Goal: Complete application form: Complete application form

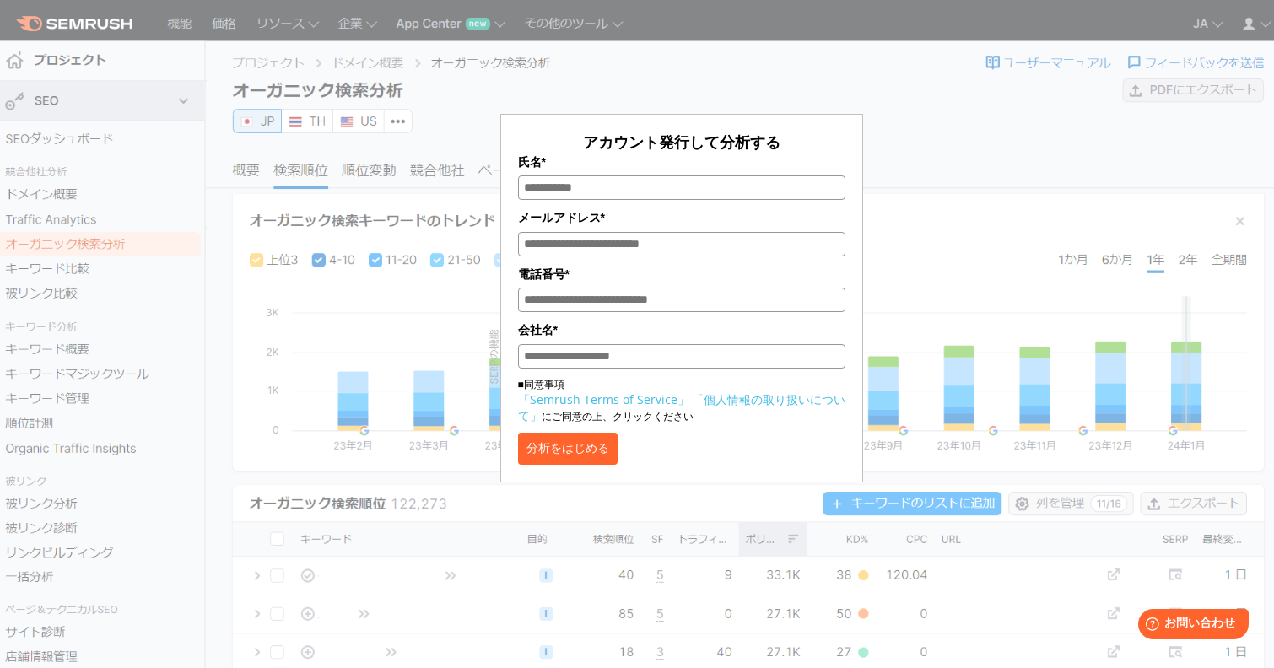
drag, startPoint x: 573, startPoint y: 420, endPoint x: 534, endPoint y: 413, distance: 39.6
click at [573, 421] on p "■同意事項 「Semrush Terms of Service」 「個人情報の取り扱いについて」 にご同意の上、クリックください" at bounding box center [681, 400] width 327 height 47
click at [521, 387] on p "■同意事項 「Semrush Terms of Service」 「個人情報の取り扱いについて」 にご同意の上、クリックください" at bounding box center [681, 400] width 327 height 47
click at [537, 385] on p "■同意事項 「Semrush Terms of Service」 「個人情報の取り扱いについて」 にご同意の上、クリックください" at bounding box center [681, 400] width 327 height 47
click at [565, 358] on input "会社名*" at bounding box center [681, 356] width 327 height 24
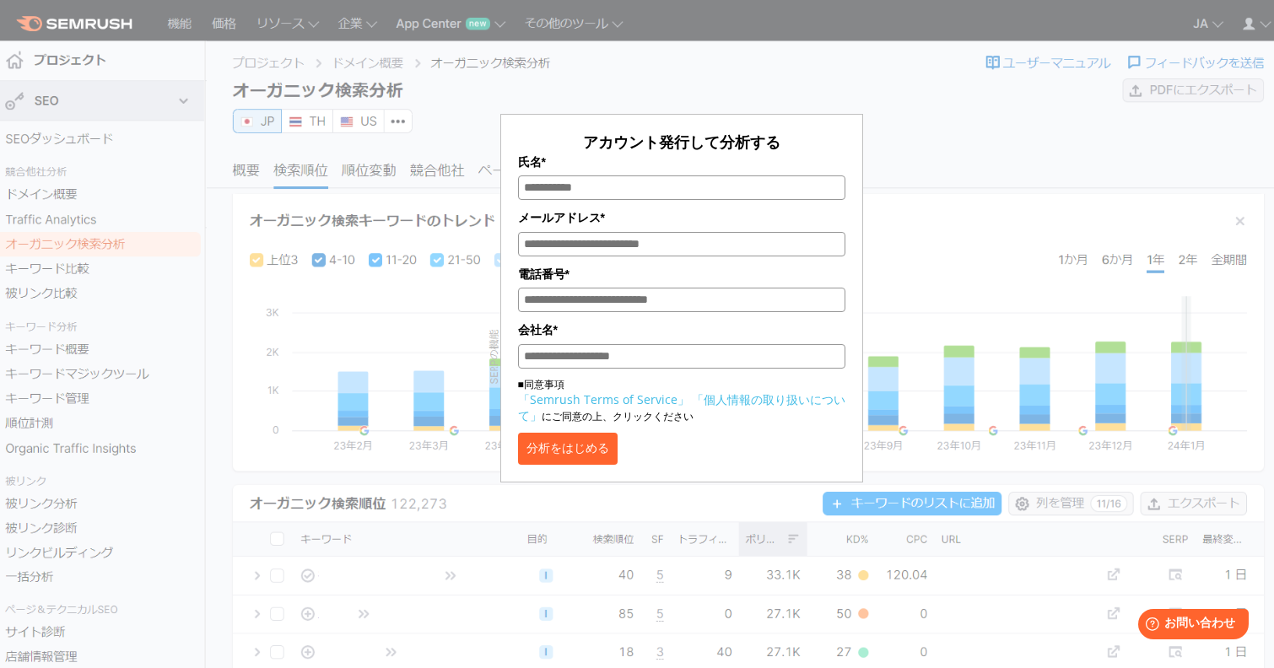
click at [927, 149] on div "アカウント発行して分析する 氏名* メールアドレス* 電話番号* 会社名* ■同意事項 「Semrush Terms of Service」 「個人情報の取り…" at bounding box center [682, 252] width 844 height 462
click at [948, 246] on div "アカウント発行して分析する 氏名* メールアドレス* 電話番号* 会社名* ■同意事項 「Semrush Terms of Service」 「個人情報の取り…" at bounding box center [682, 252] width 844 height 462
click at [589, 462] on button "分析をはじめる" at bounding box center [568, 449] width 100 height 32
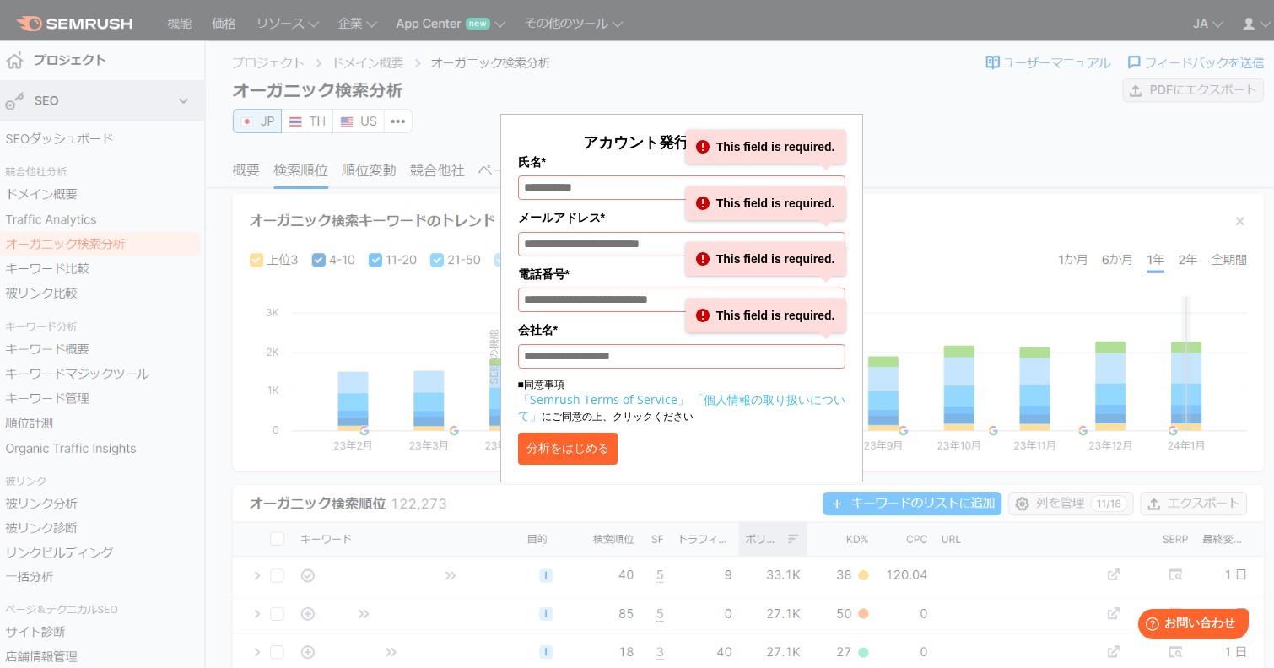
click at [589, 462] on button "分析をはじめる" at bounding box center [568, 449] width 100 height 32
drag, startPoint x: 589, startPoint y: 462, endPoint x: 572, endPoint y: 435, distance: 31.8
click at [587, 457] on button "分析をはじめる" at bounding box center [568, 449] width 100 height 32
